Goal: Transaction & Acquisition: Purchase product/service

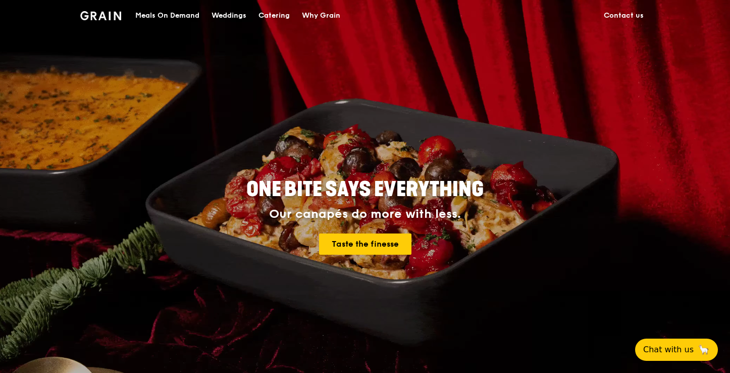
click at [191, 17] on div "Meals On Demand" at bounding box center [167, 16] width 64 height 30
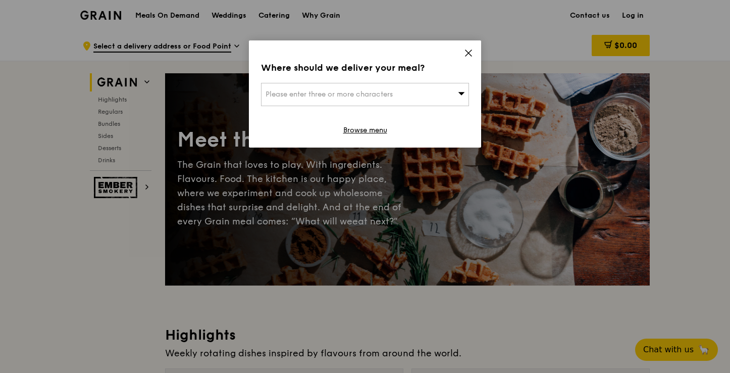
click at [425, 77] on div "Where should we deliver your meal? Please enter three or more characters Browse…" at bounding box center [365, 93] width 232 height 107
click at [425, 92] on div "Please enter three or more characters" at bounding box center [365, 94] width 208 height 23
click at [467, 55] on icon at bounding box center [468, 52] width 9 height 9
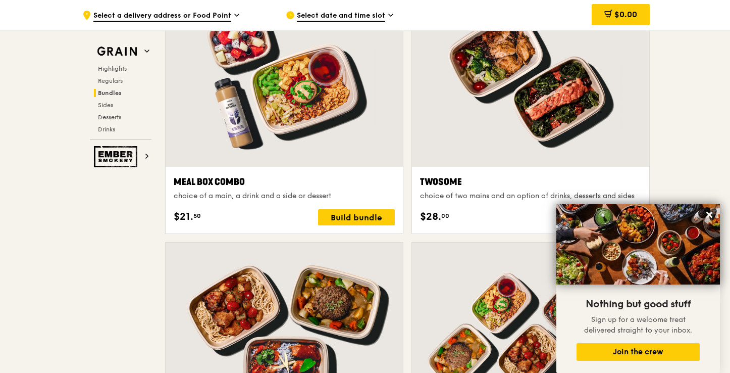
scroll to position [1547, 0]
